Goal: Information Seeking & Learning: Learn about a topic

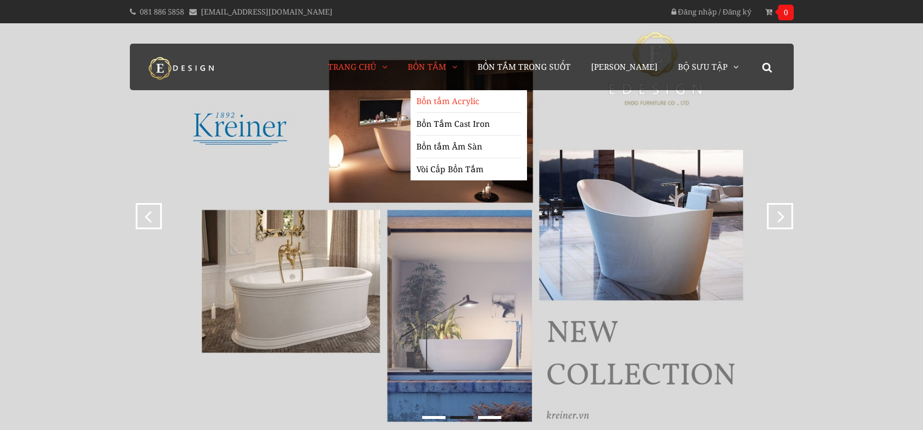
click at [462, 100] on link "Bồn tắm Acrylic" at bounding box center [468, 101] width 105 height 23
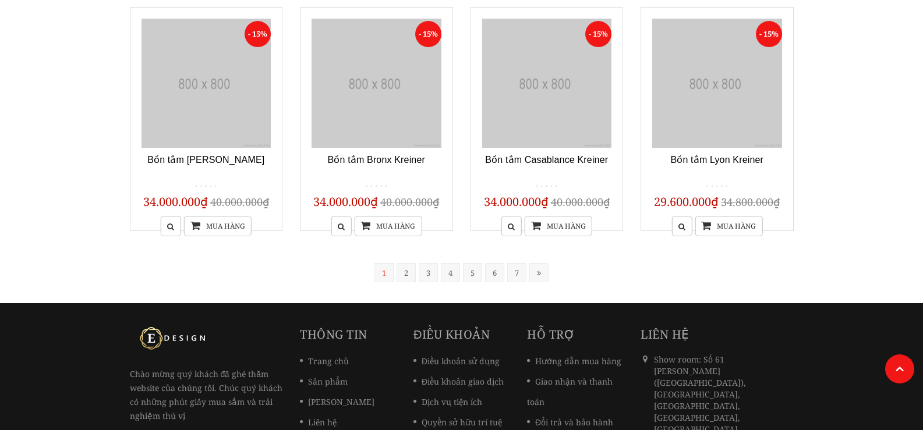
scroll to position [990, 0]
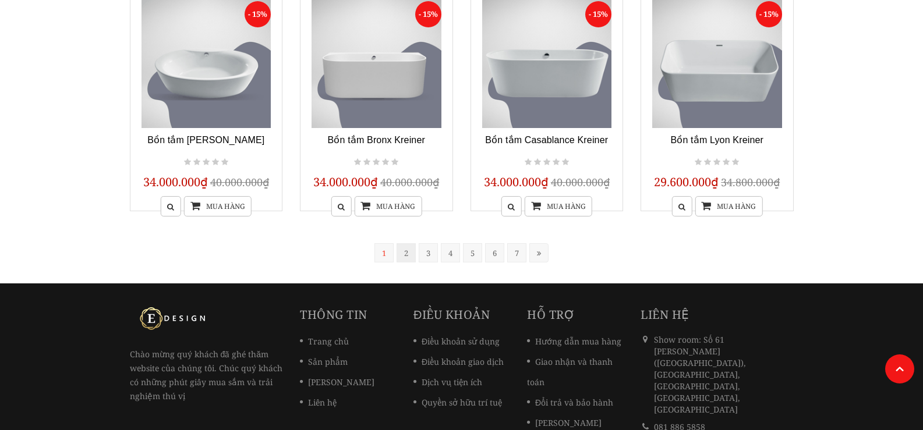
click at [404, 254] on link "2" at bounding box center [406, 252] width 19 height 19
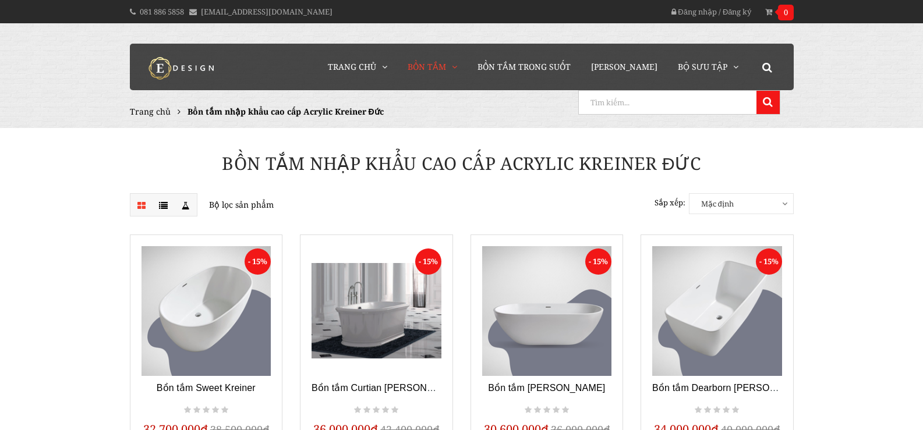
click at [739, 104] on input "search" at bounding box center [666, 102] width 175 height 23
type input "sail"
click at [756, 91] on button at bounding box center [767, 102] width 23 height 23
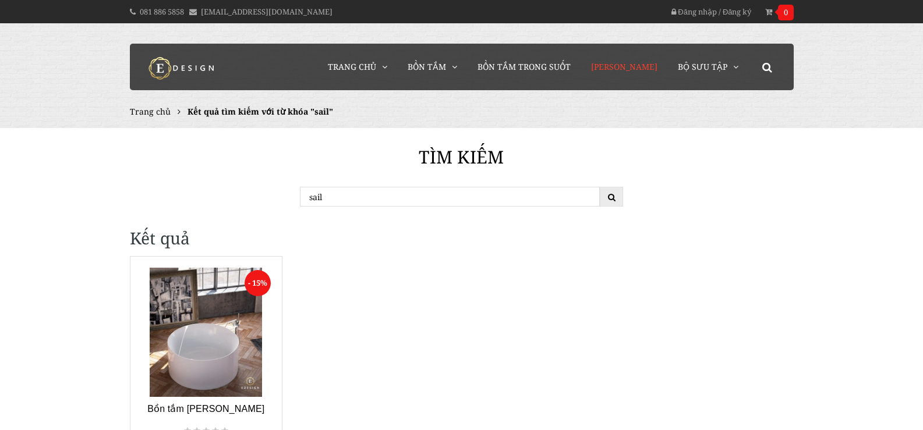
click at [635, 72] on span "[PERSON_NAME]" at bounding box center [624, 66] width 66 height 11
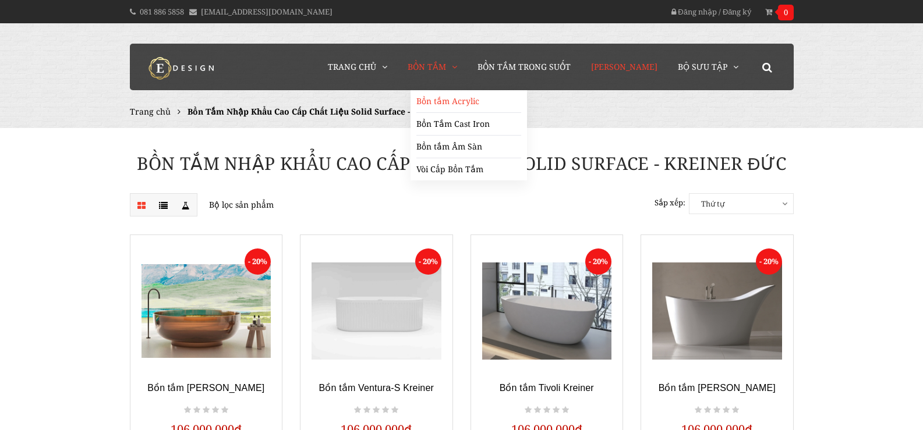
click at [457, 102] on link "Bồn tắm Acrylic" at bounding box center [468, 101] width 105 height 23
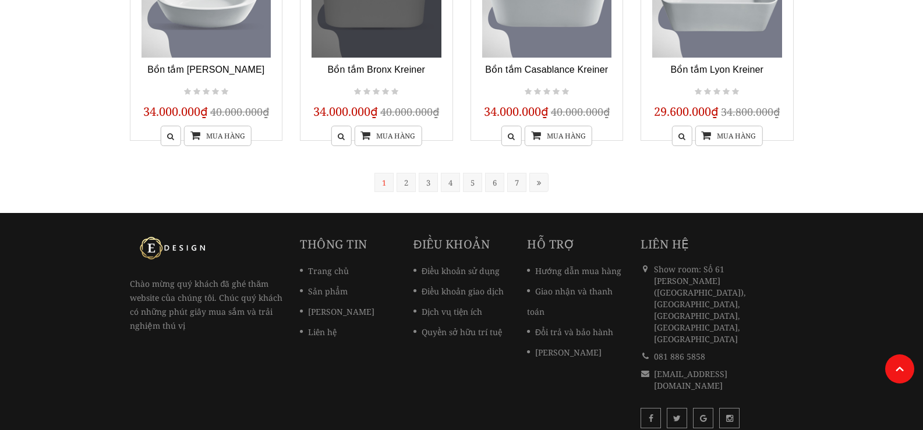
scroll to position [1062, 0]
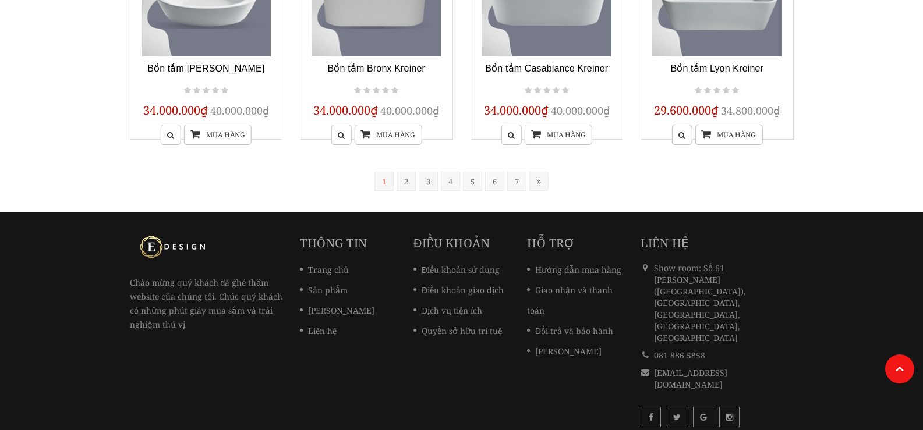
click at [395, 181] on ul "« 1 2 3 4 5 6 7" at bounding box center [461, 181] width 247 height 19
click at [405, 181] on link "2" at bounding box center [406, 181] width 19 height 19
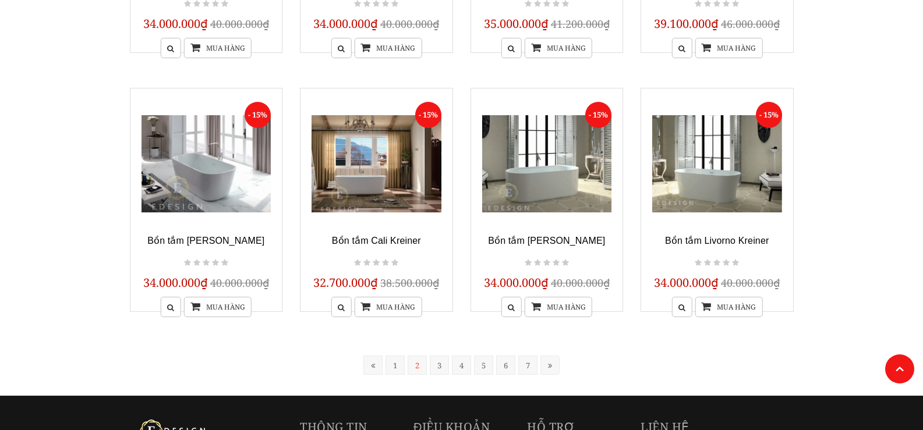
scroll to position [992, 0]
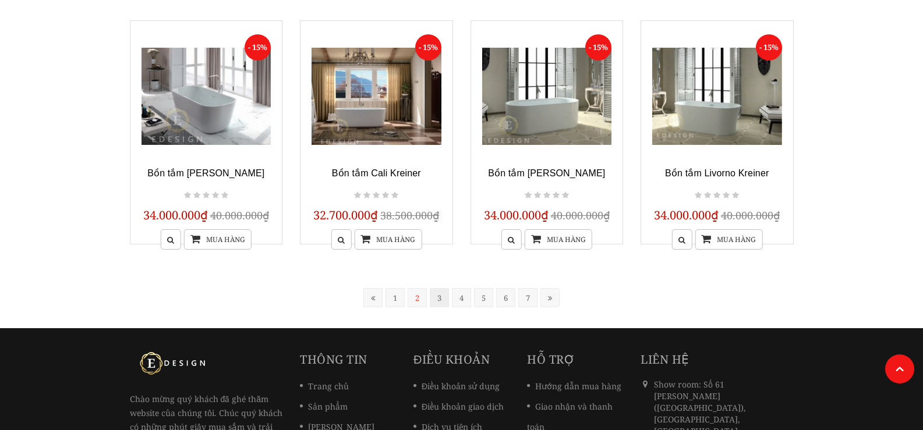
click at [437, 299] on link "3" at bounding box center [439, 297] width 19 height 19
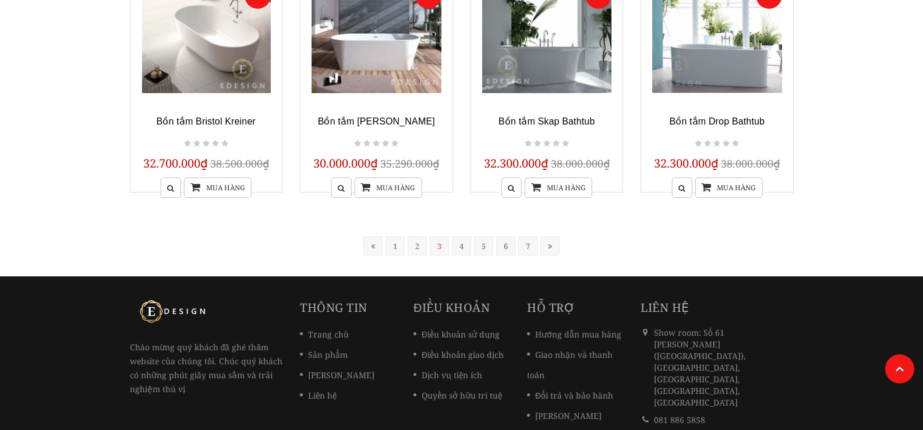
scroll to position [1050, 0]
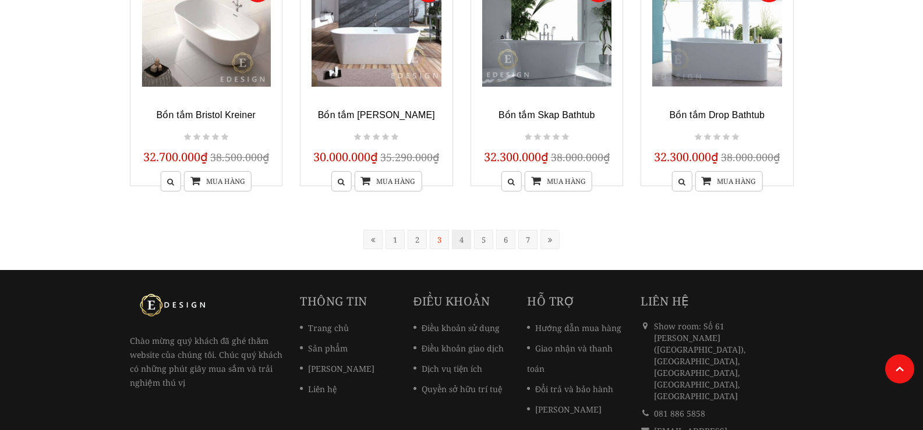
click at [457, 242] on link "4" at bounding box center [461, 239] width 19 height 19
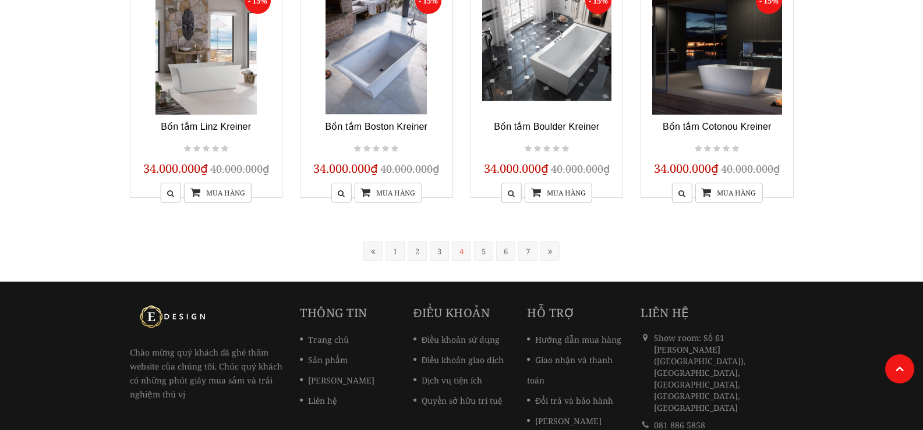
scroll to position [1050, 0]
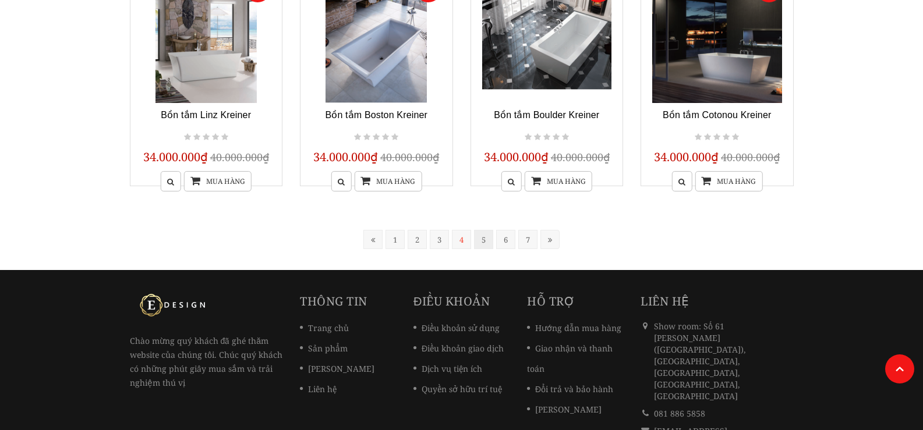
click at [481, 241] on link "5" at bounding box center [483, 239] width 19 height 19
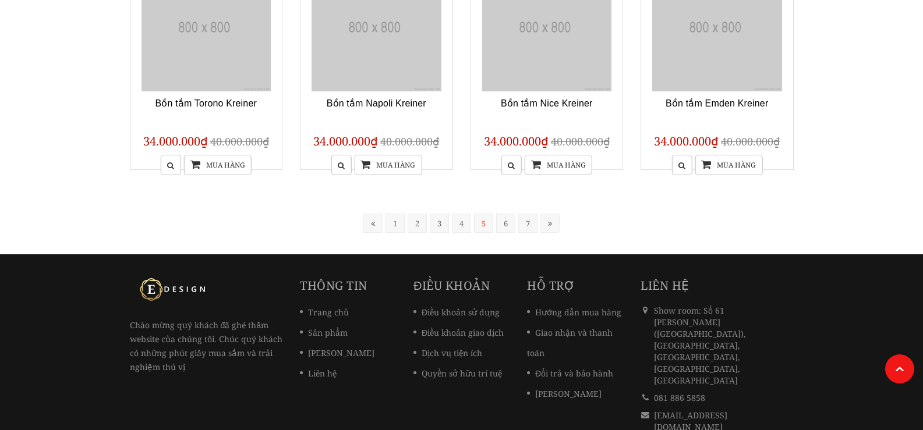
scroll to position [235, 0]
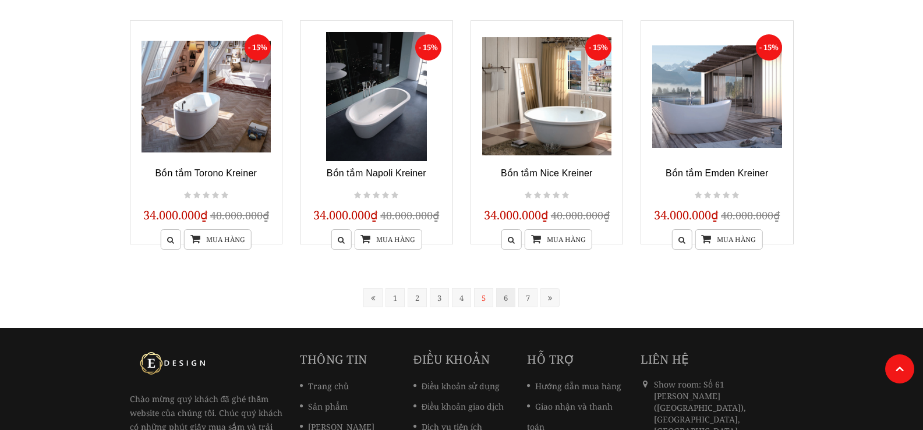
click at [507, 292] on link "6" at bounding box center [505, 297] width 19 height 19
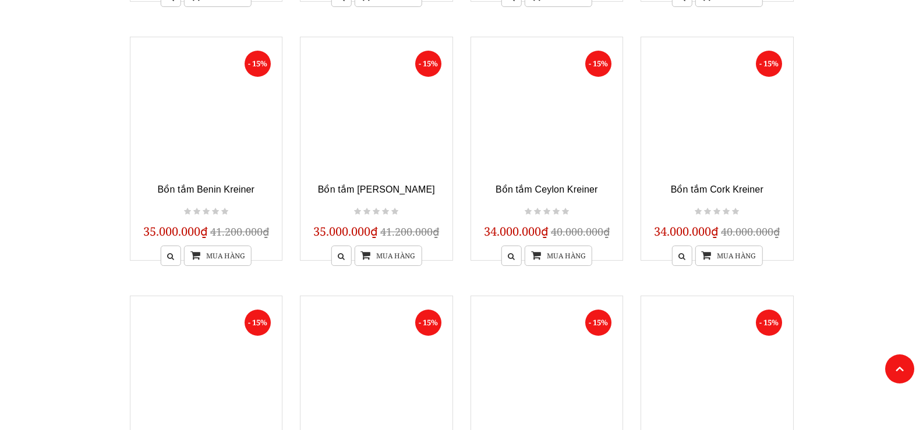
scroll to position [701, 0]
